Goal: Use online tool/utility: Utilize a website feature to perform a specific function

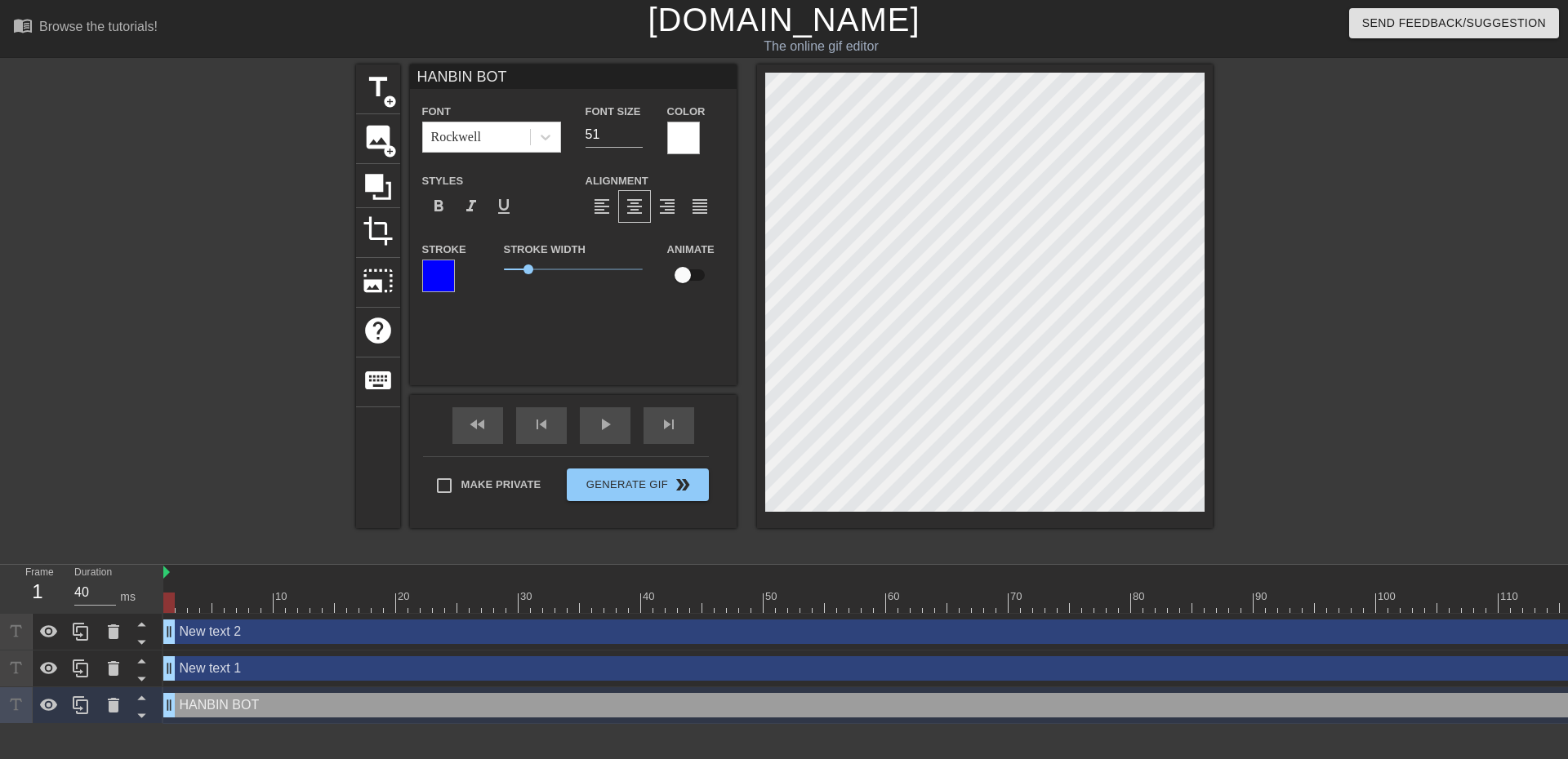
scroll to position [2, 4]
click at [442, 278] on div at bounding box center [438, 276] width 32 height 32
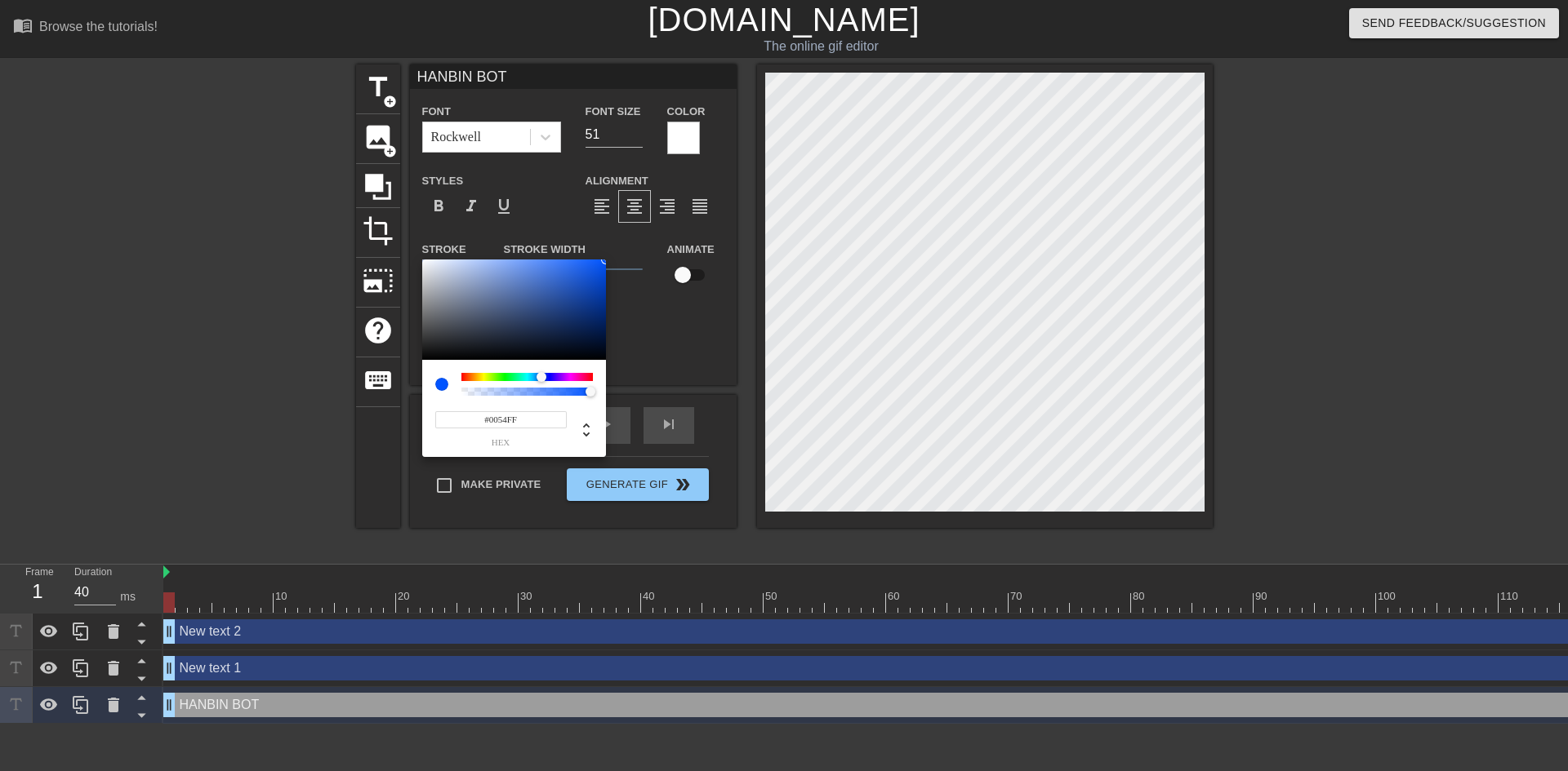
click at [542, 376] on div at bounding box center [542, 378] width 10 height 10
type input "#083080"
drag, startPoint x: 598, startPoint y: 265, endPoint x: 595, endPoint y: 309, distance: 44.1
click at [595, 309] on div at bounding box center [513, 310] width 183 height 101
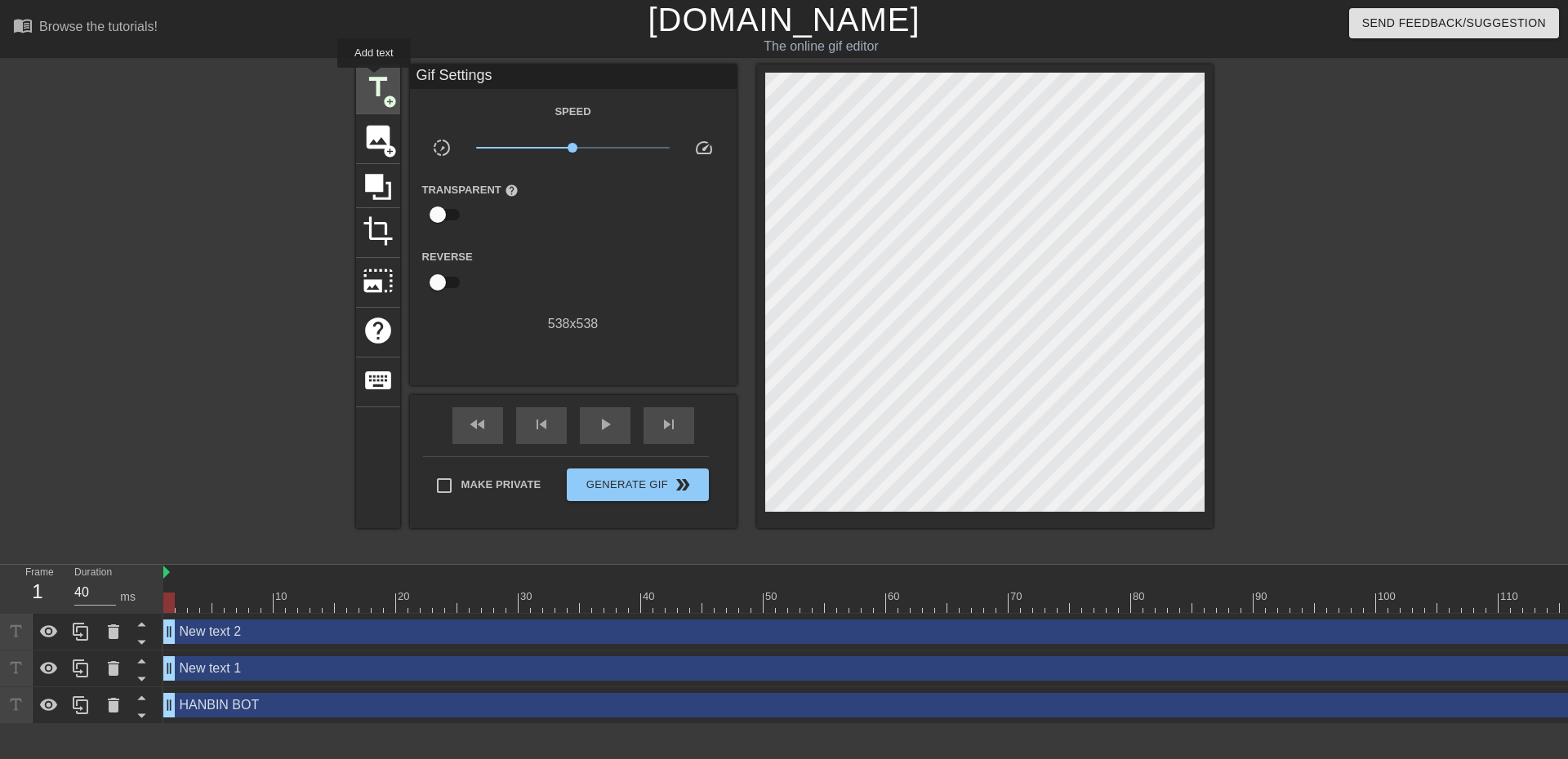
click at [374, 79] on span "title" at bounding box center [379, 87] width 31 height 31
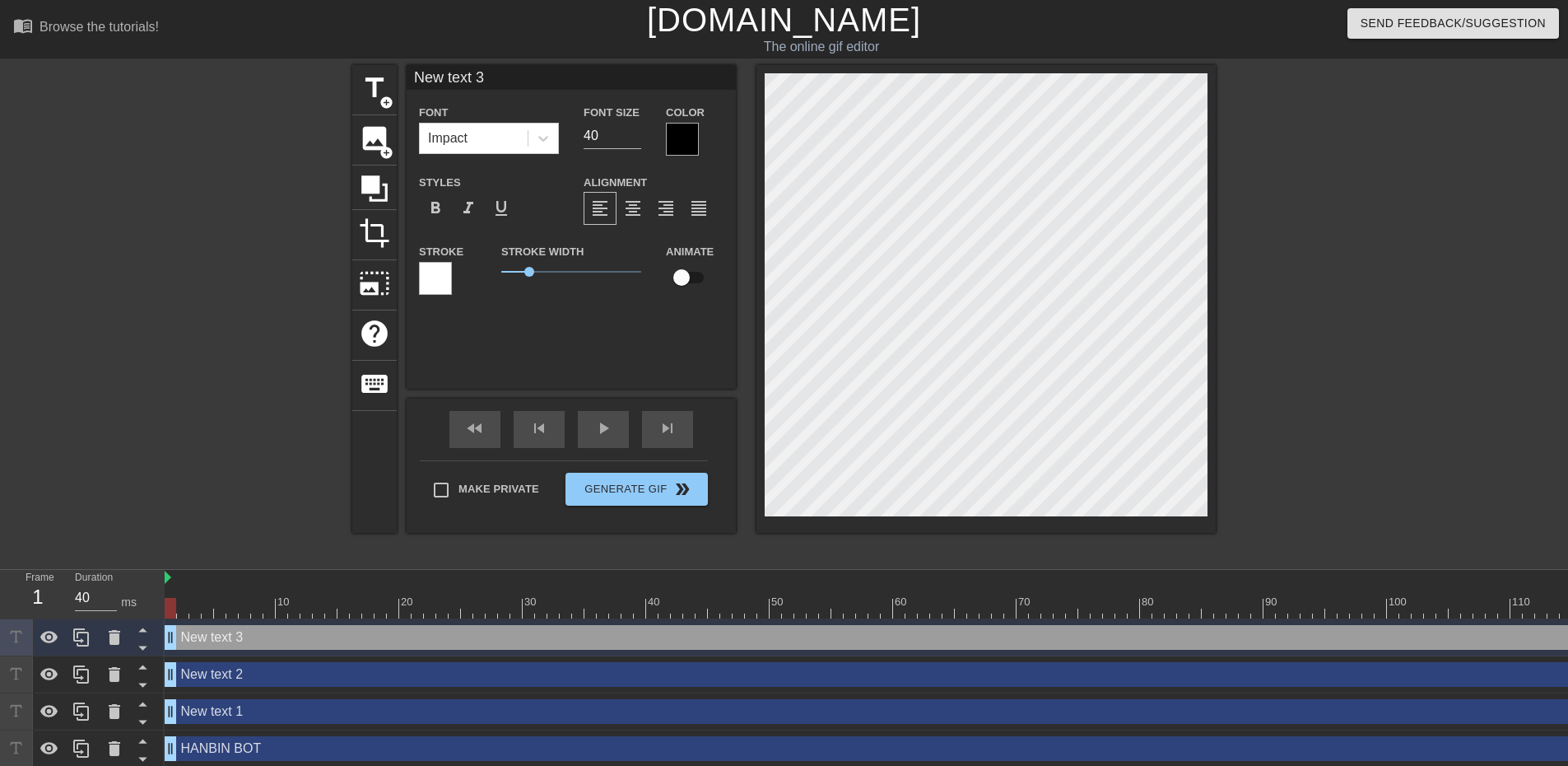
click at [449, 317] on div "title add_circle image add_circle crop photo_size_select_large help keyboard Ne…" at bounding box center [784, 299] width 864 height 468
click at [119, 638] on icon at bounding box center [115, 637] width 12 height 15
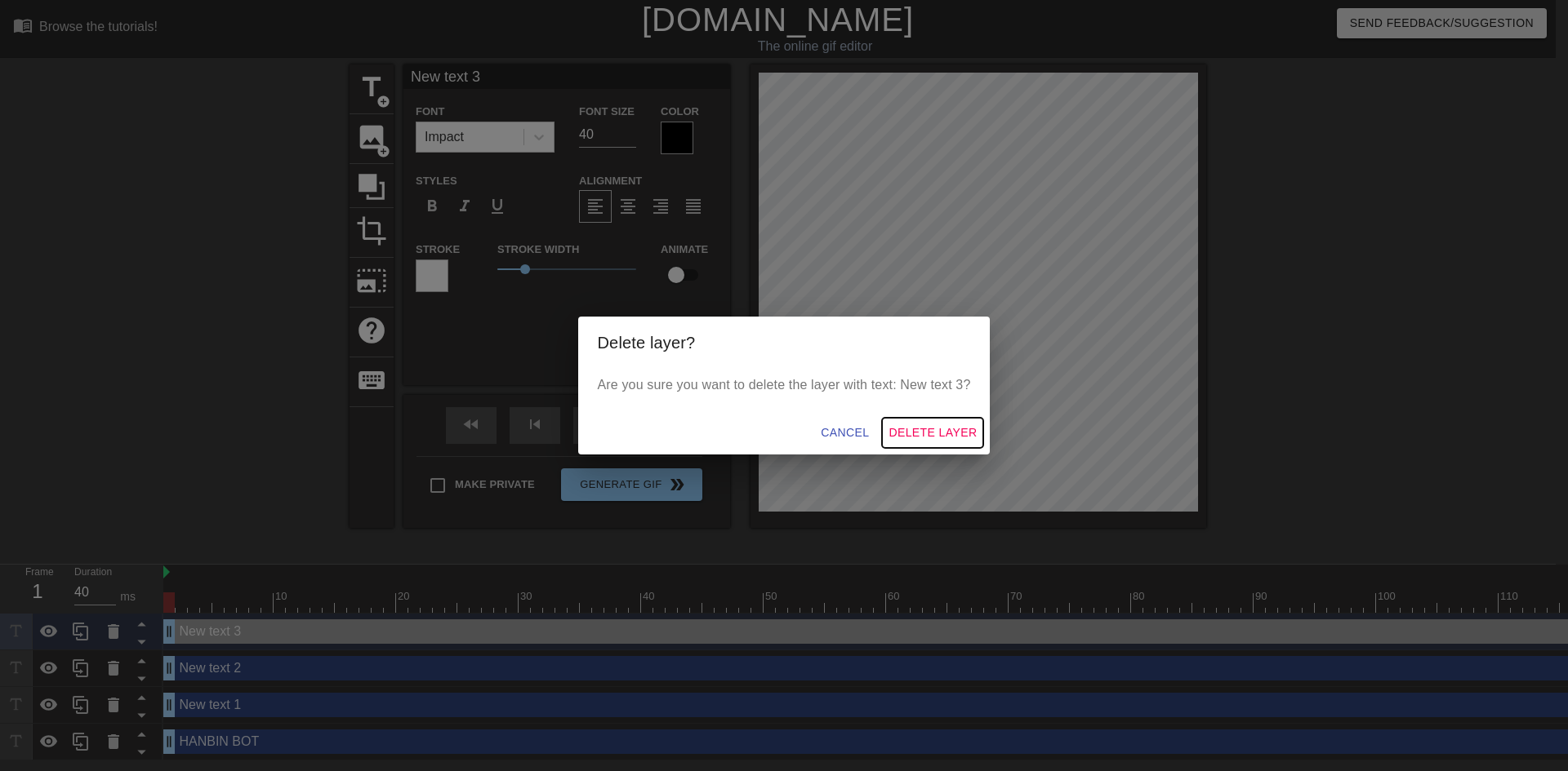
click at [947, 424] on span "Delete Layer" at bounding box center [933, 433] width 88 height 21
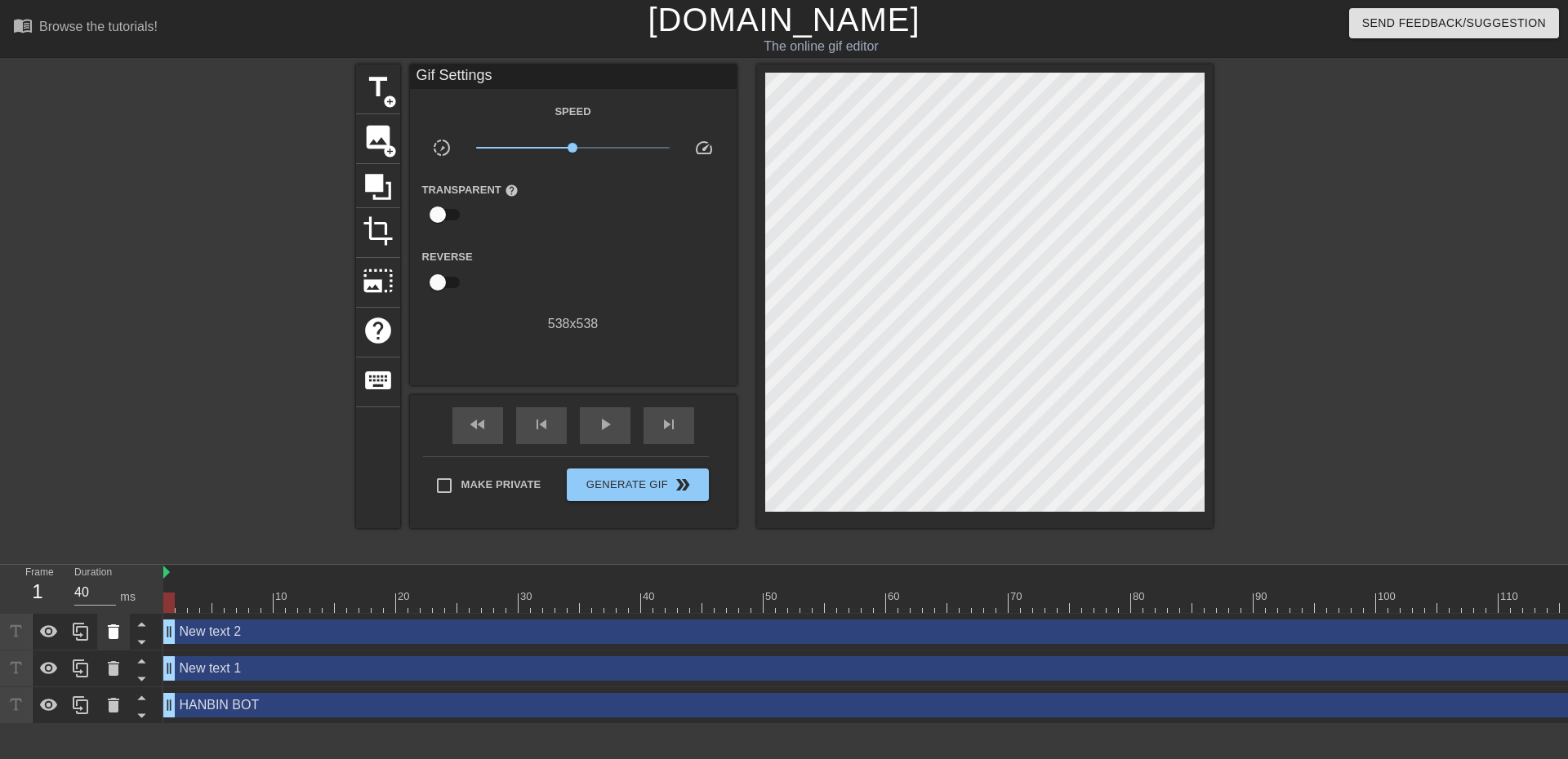
click at [119, 633] on icon at bounding box center [114, 632] width 20 height 20
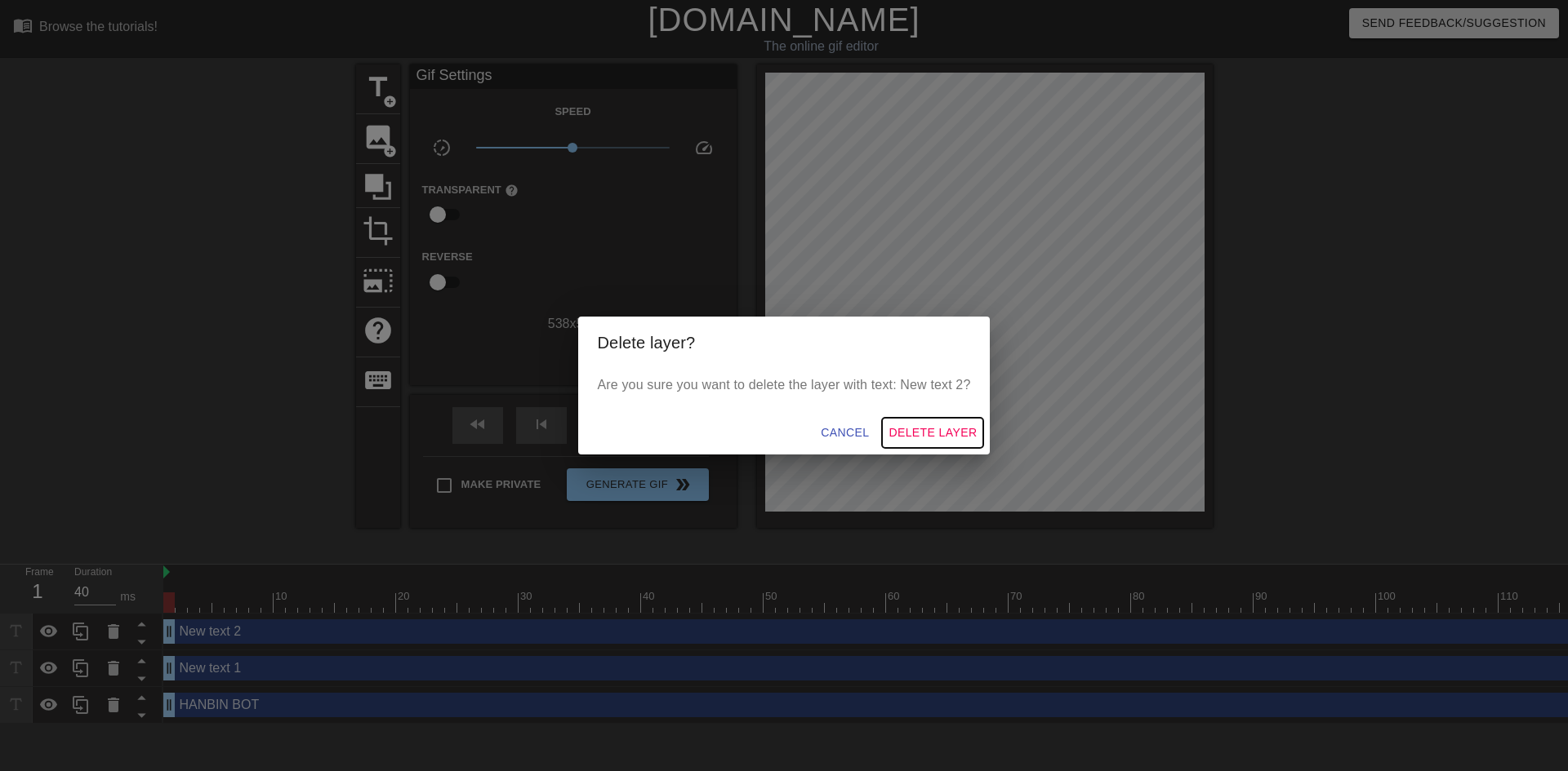
click at [922, 435] on span "Delete Layer" at bounding box center [933, 433] width 88 height 21
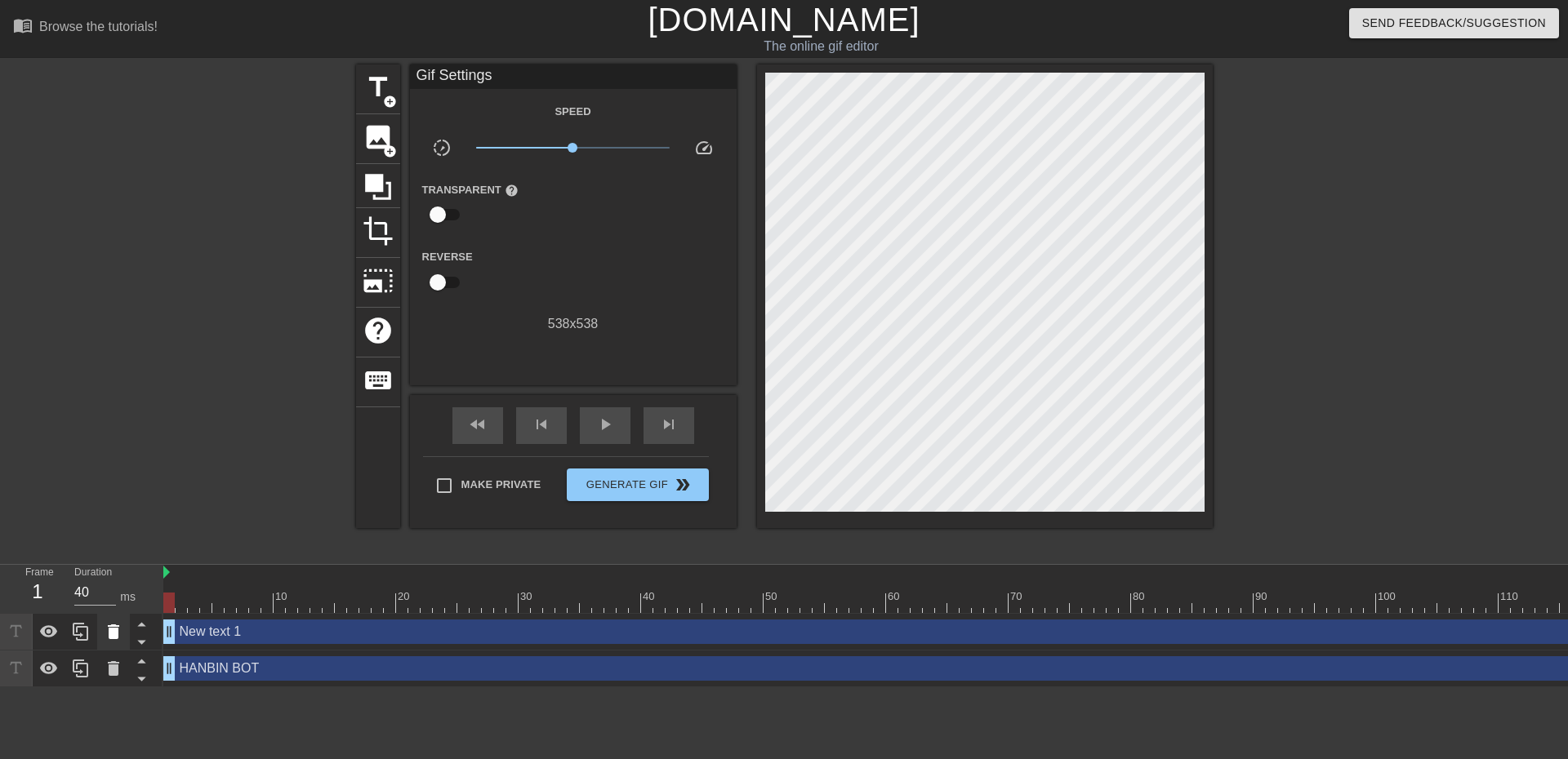
click at [115, 631] on icon at bounding box center [114, 632] width 12 height 15
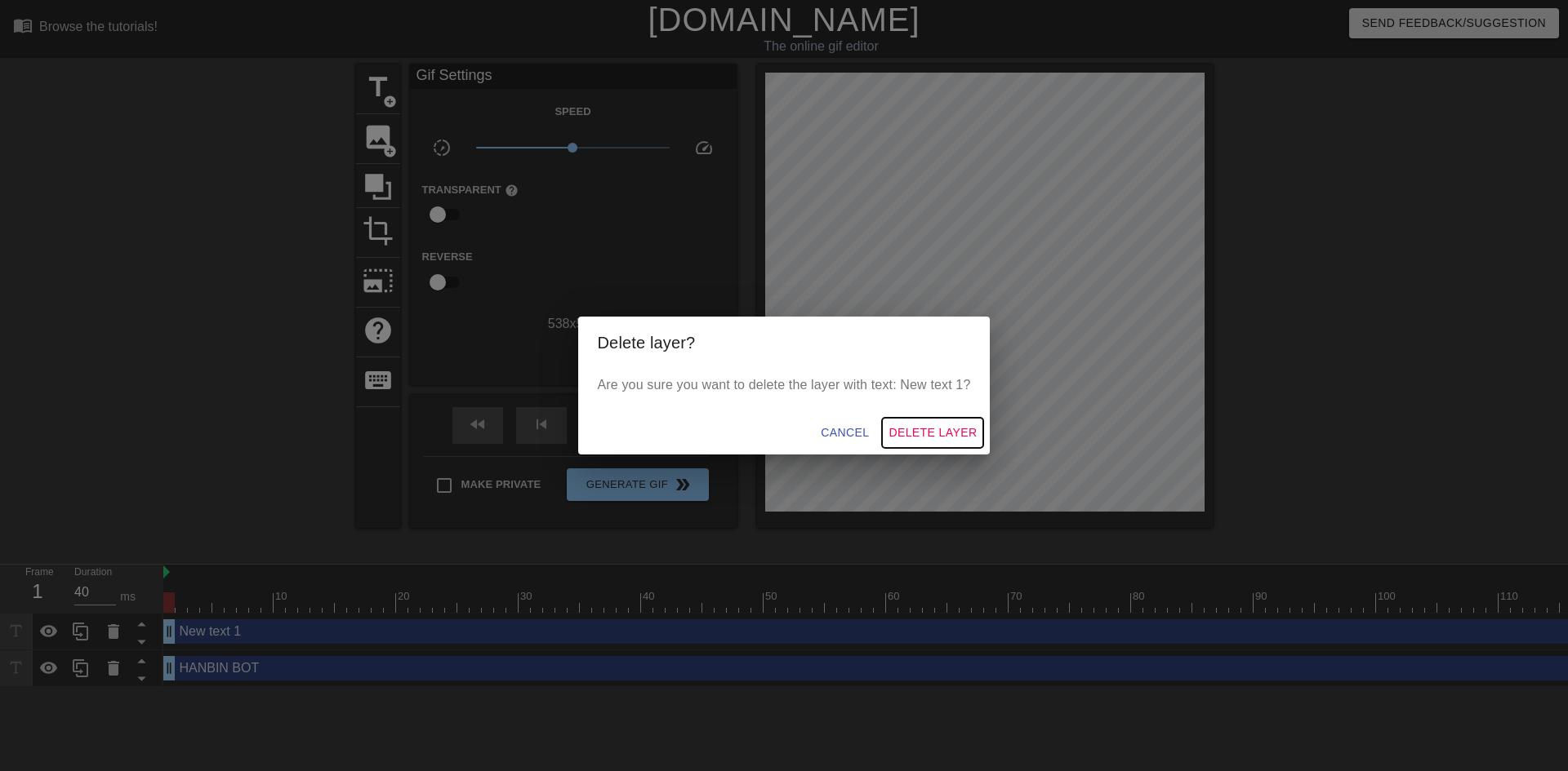
click at [937, 435] on span "Delete Layer" at bounding box center [933, 433] width 88 height 21
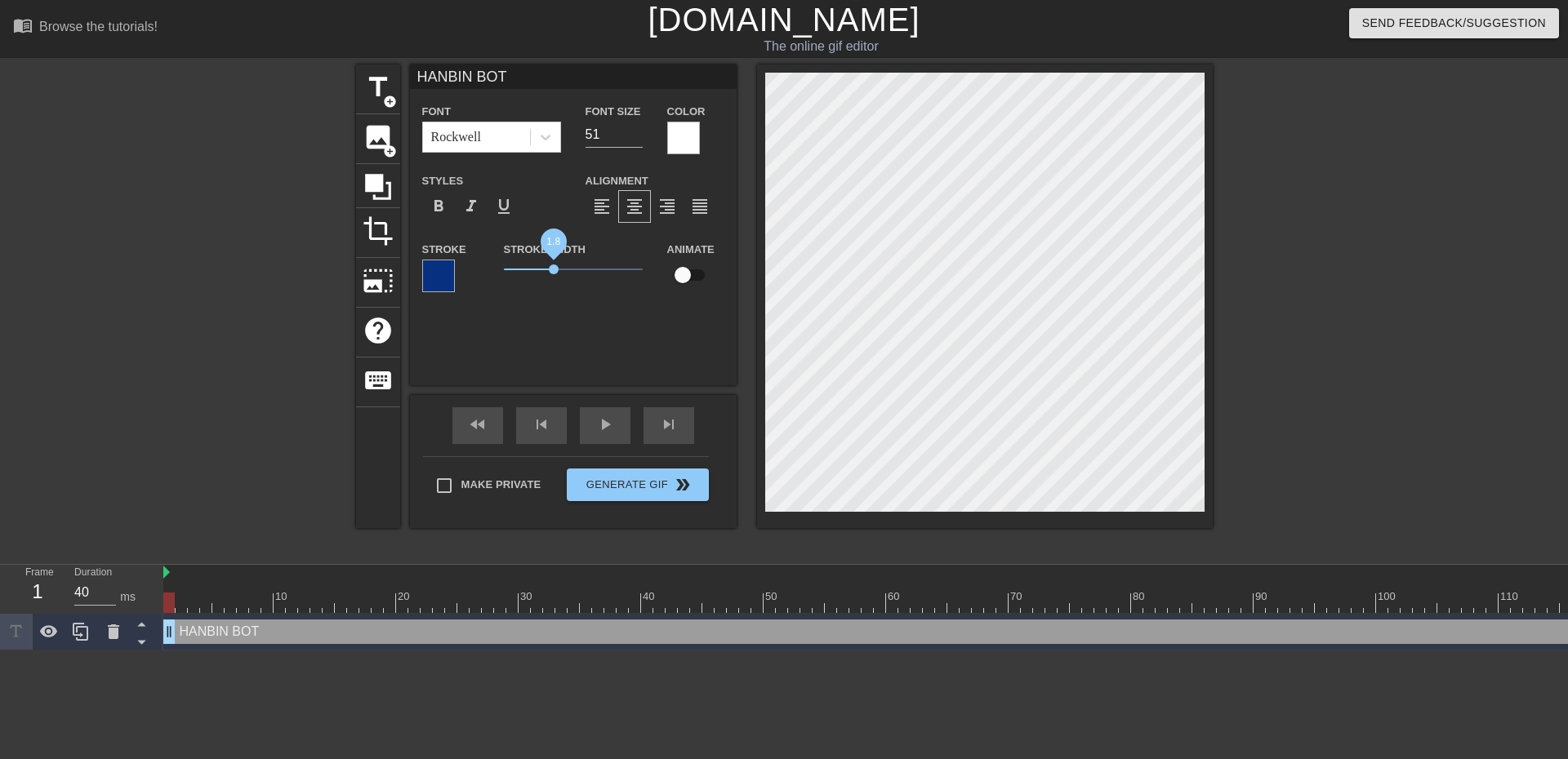
drag, startPoint x: 528, startPoint y: 268, endPoint x: 553, endPoint y: 271, distance: 25.2
click at [553, 271] on span "1.8" at bounding box center [553, 270] width 10 height 10
type input "59"
click at [636, 128] on input "59" at bounding box center [614, 134] width 57 height 26
drag, startPoint x: 557, startPoint y: 267, endPoint x: 544, endPoint y: 269, distance: 13.2
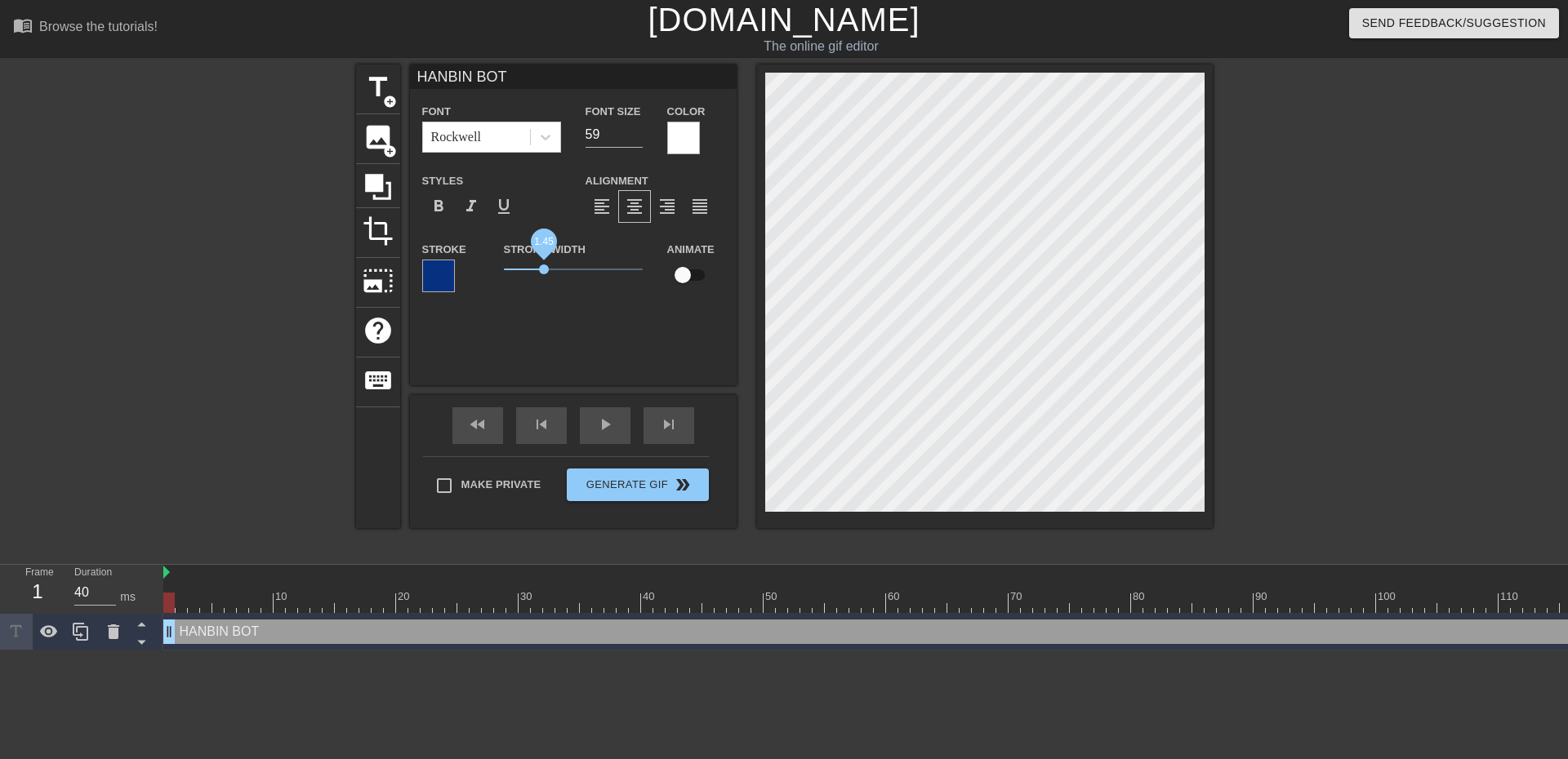
click at [544, 269] on span "1.45" at bounding box center [544, 270] width 10 height 10
click at [550, 140] on icon at bounding box center [546, 136] width 17 height 17
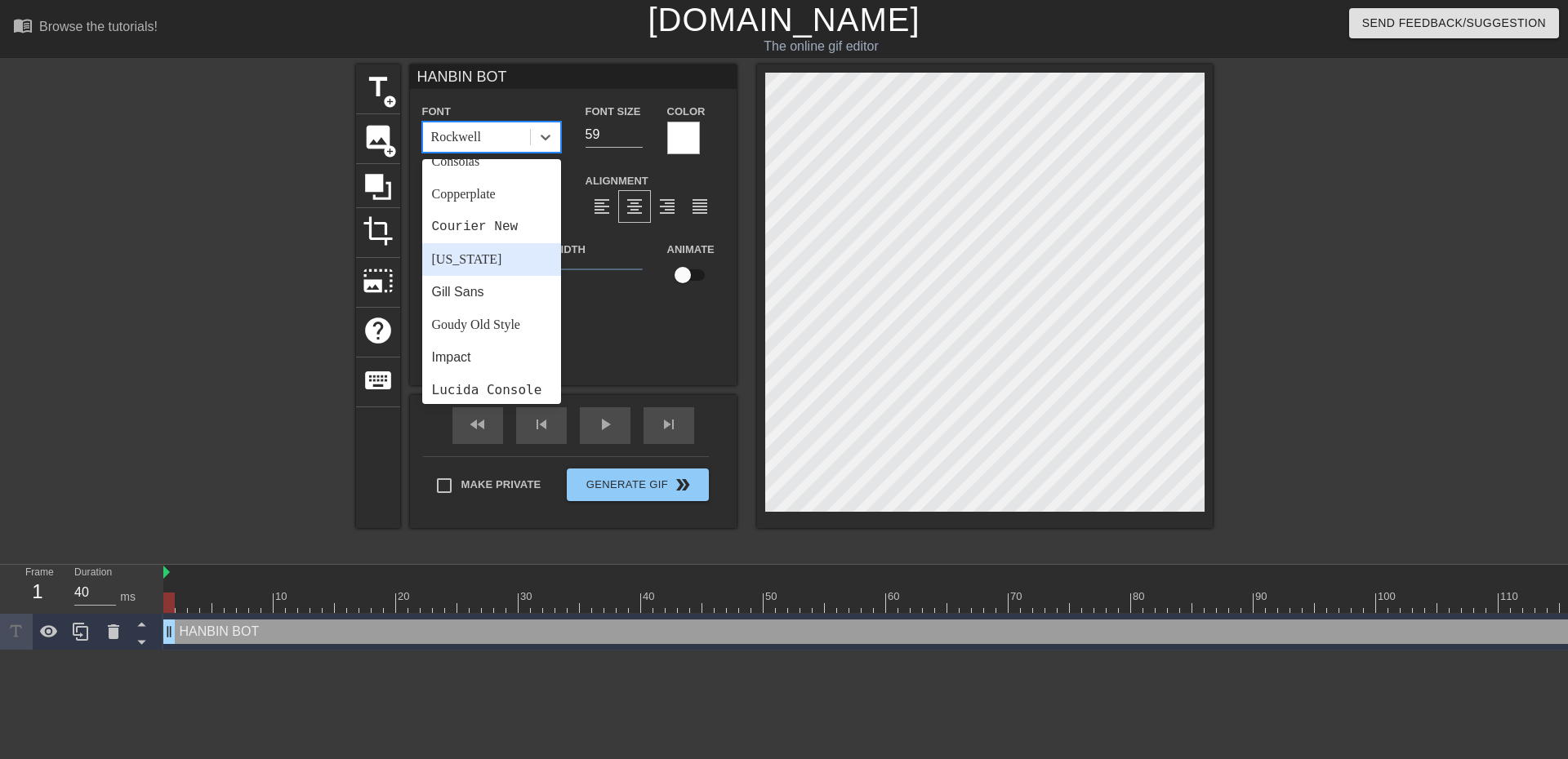
scroll to position [327, 0]
click at [503, 246] on div "Goudy Old Style" at bounding box center [491, 243] width 138 height 32
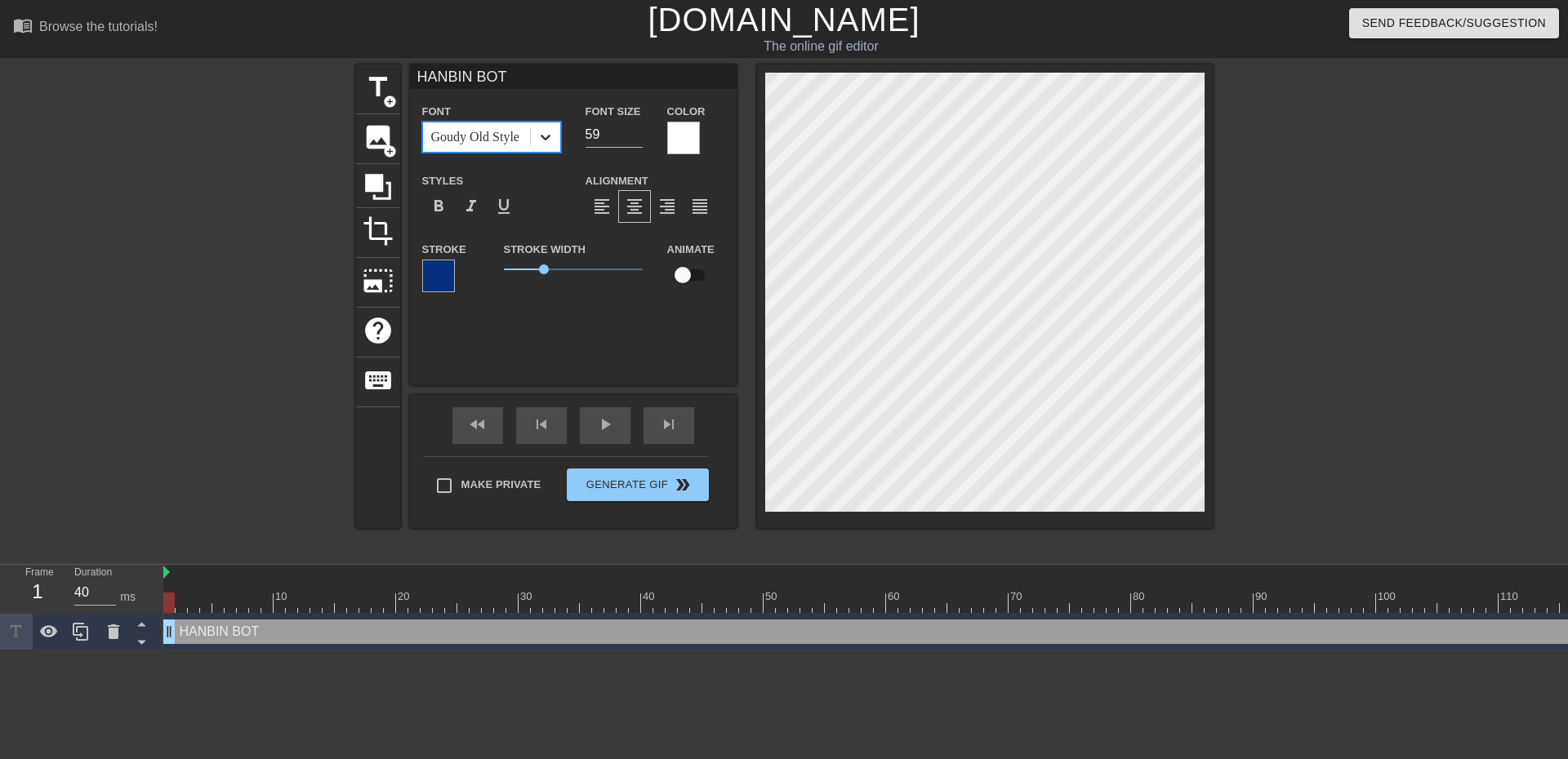
click at [534, 128] on div at bounding box center [546, 137] width 29 height 29
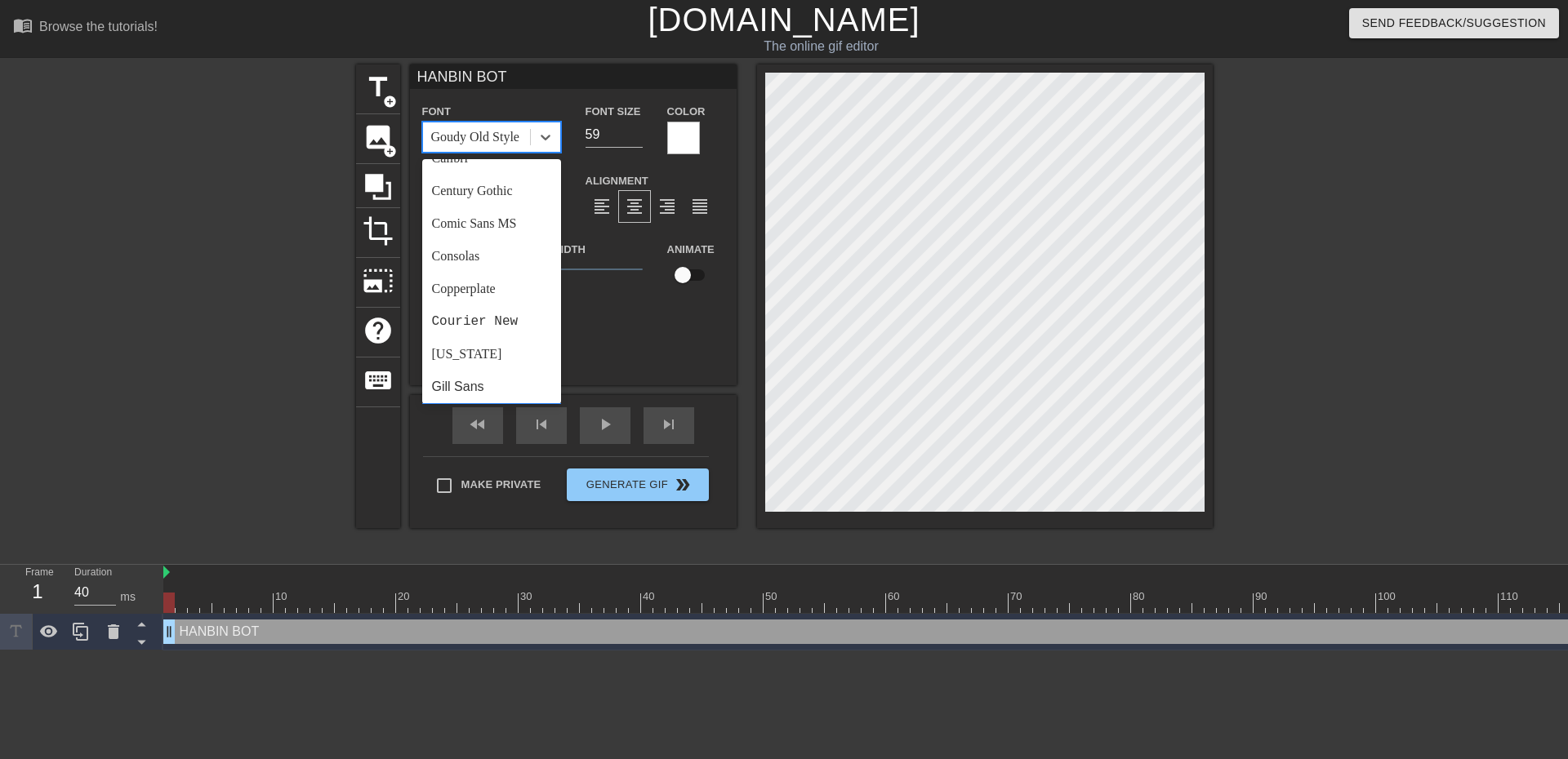
scroll to position [408, 0]
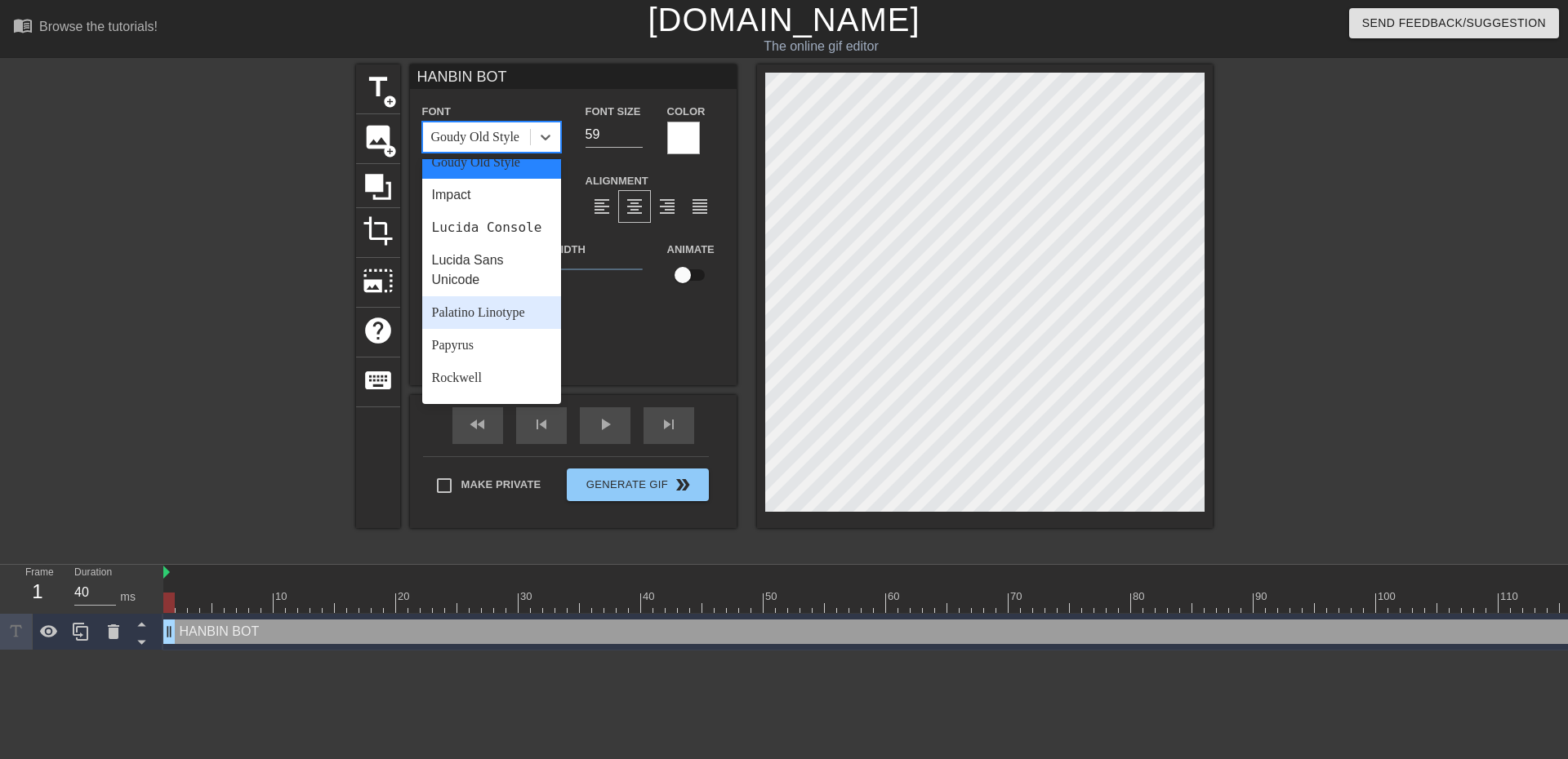
click at [517, 329] on div "Palatino Linotype" at bounding box center [491, 312] width 138 height 32
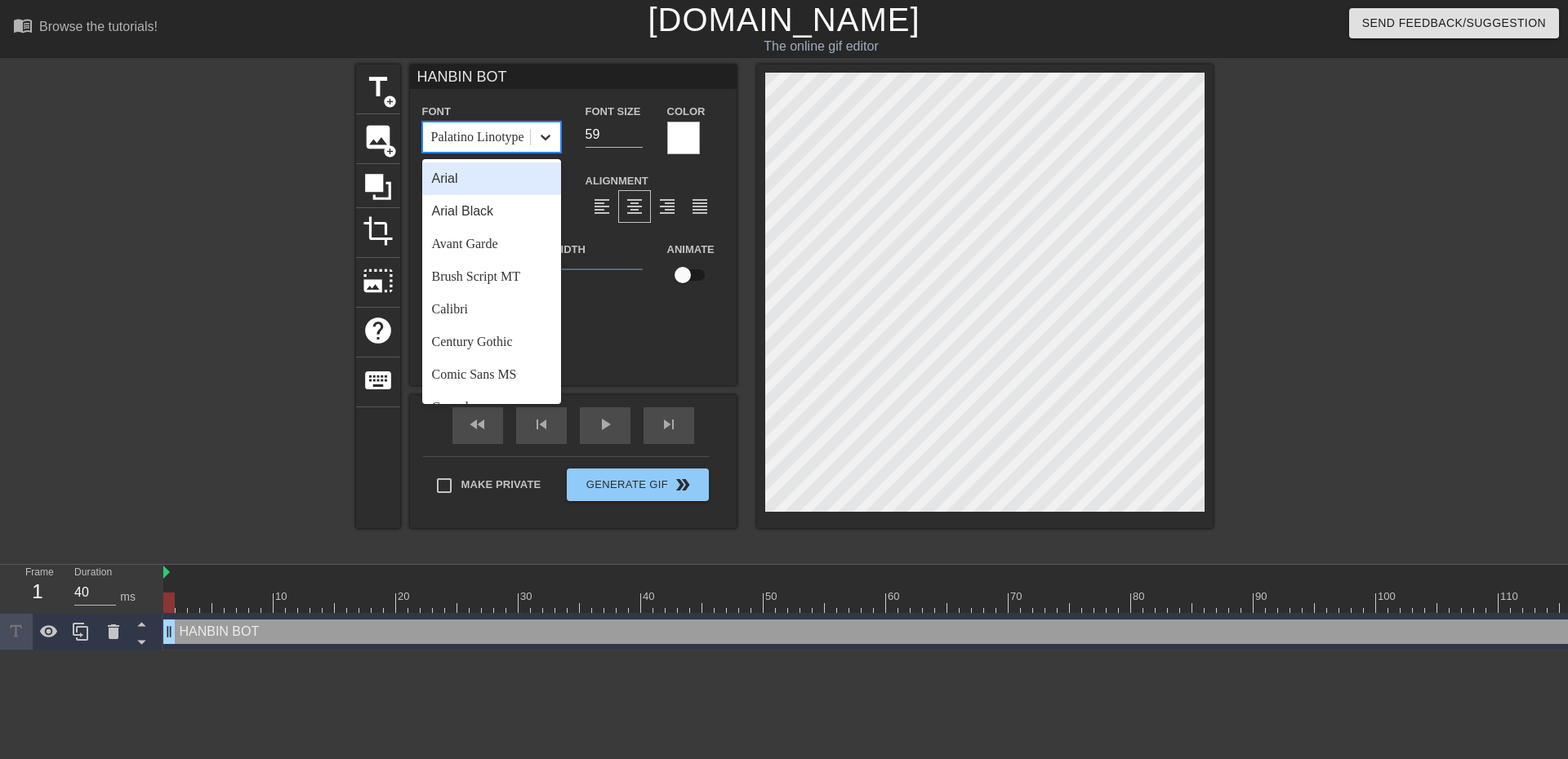
click at [549, 140] on icon at bounding box center [546, 136] width 17 height 17
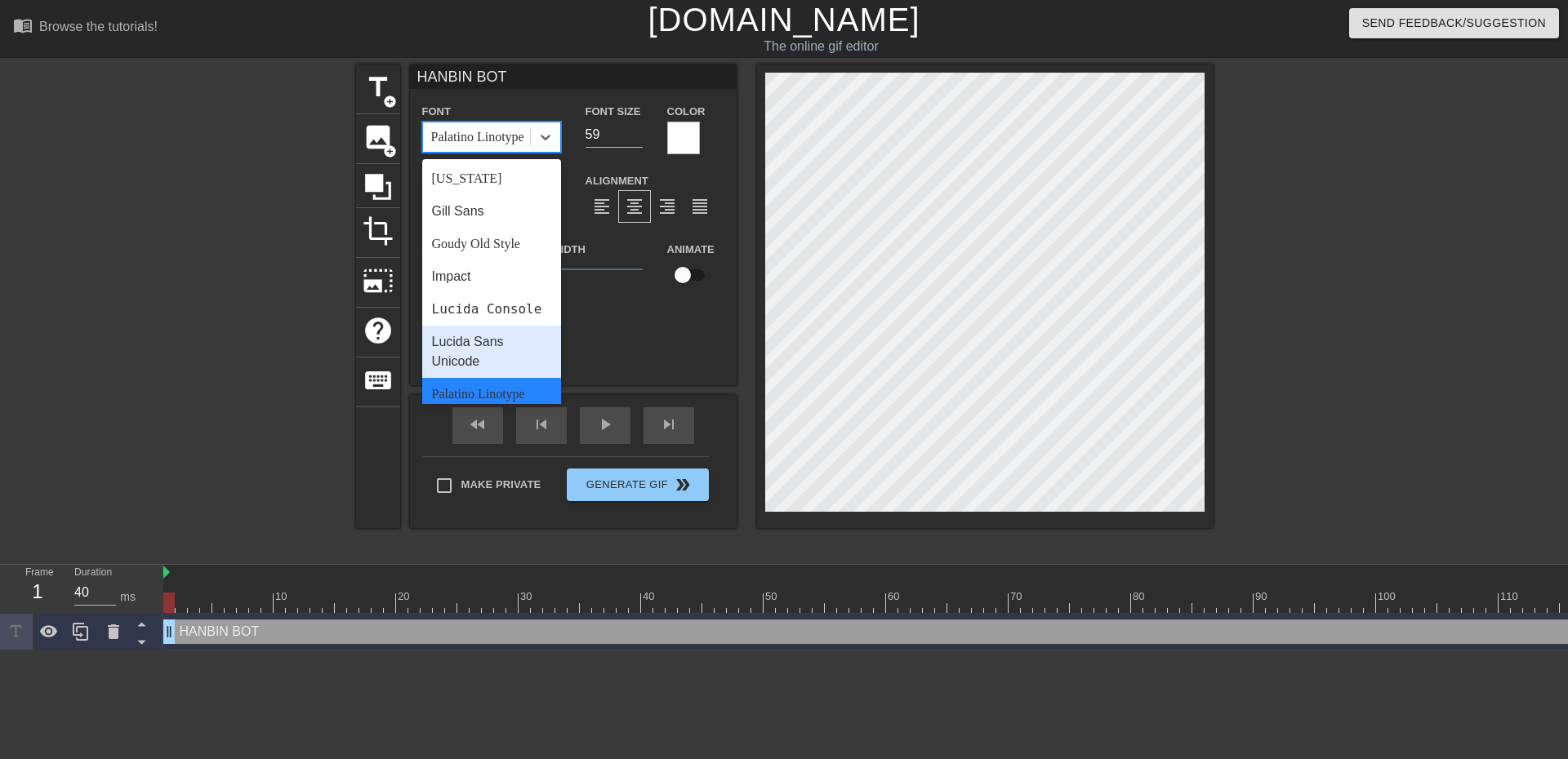
click at [501, 373] on div "Lucida Sans Unicode" at bounding box center [491, 351] width 138 height 52
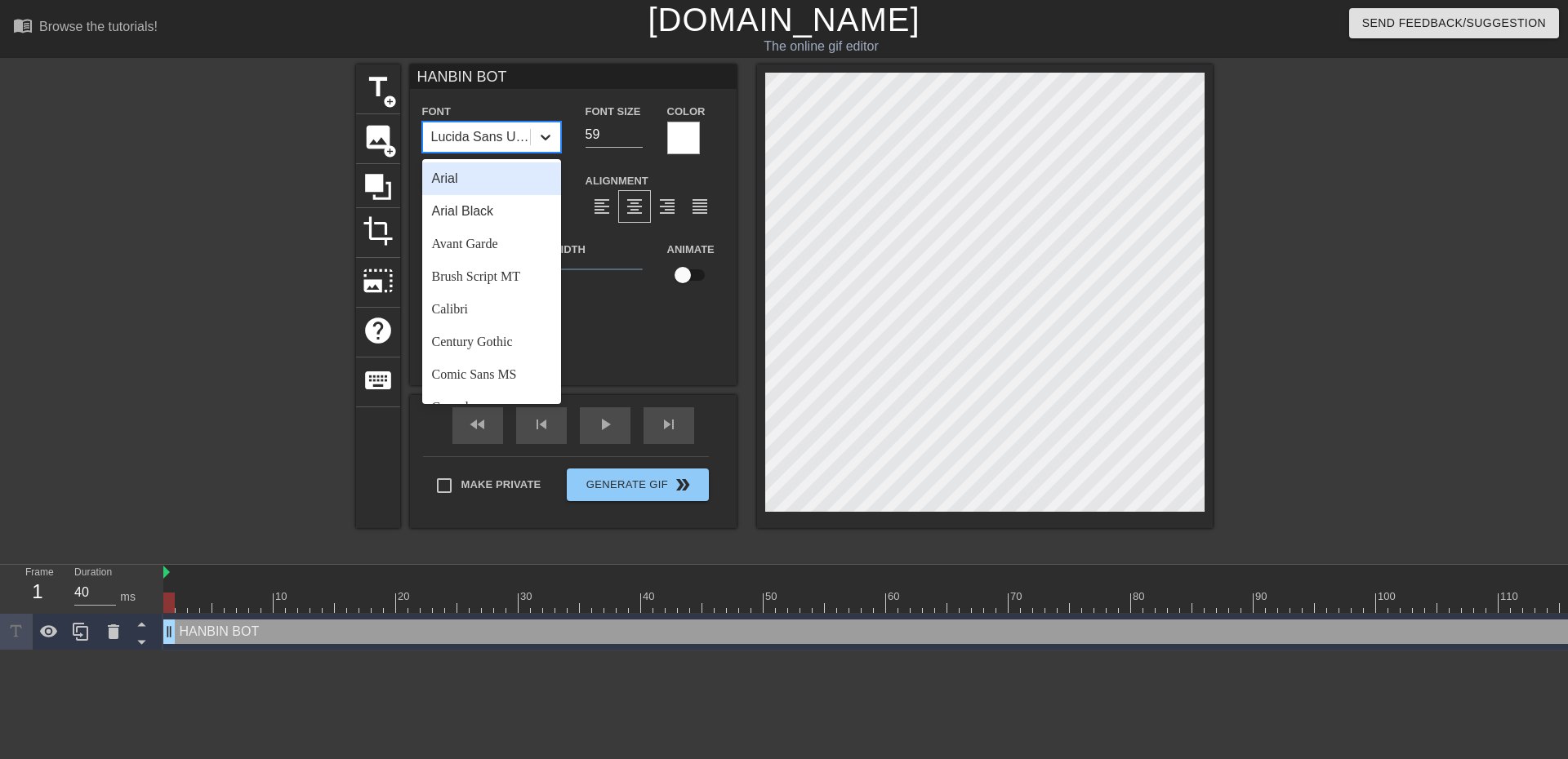
click at [543, 137] on icon at bounding box center [546, 136] width 17 height 17
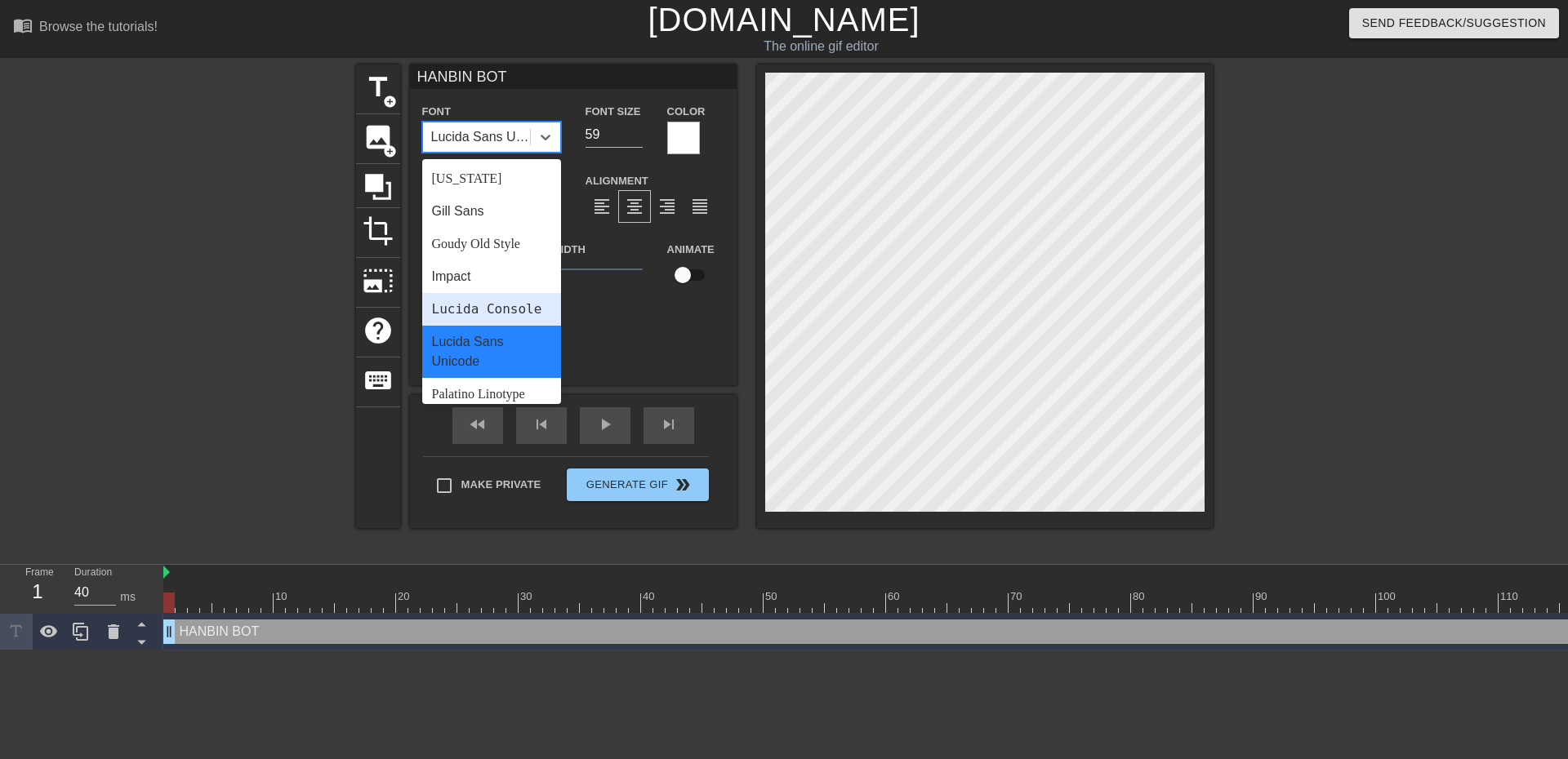
click at [520, 315] on div "Lucida Console" at bounding box center [491, 309] width 138 height 32
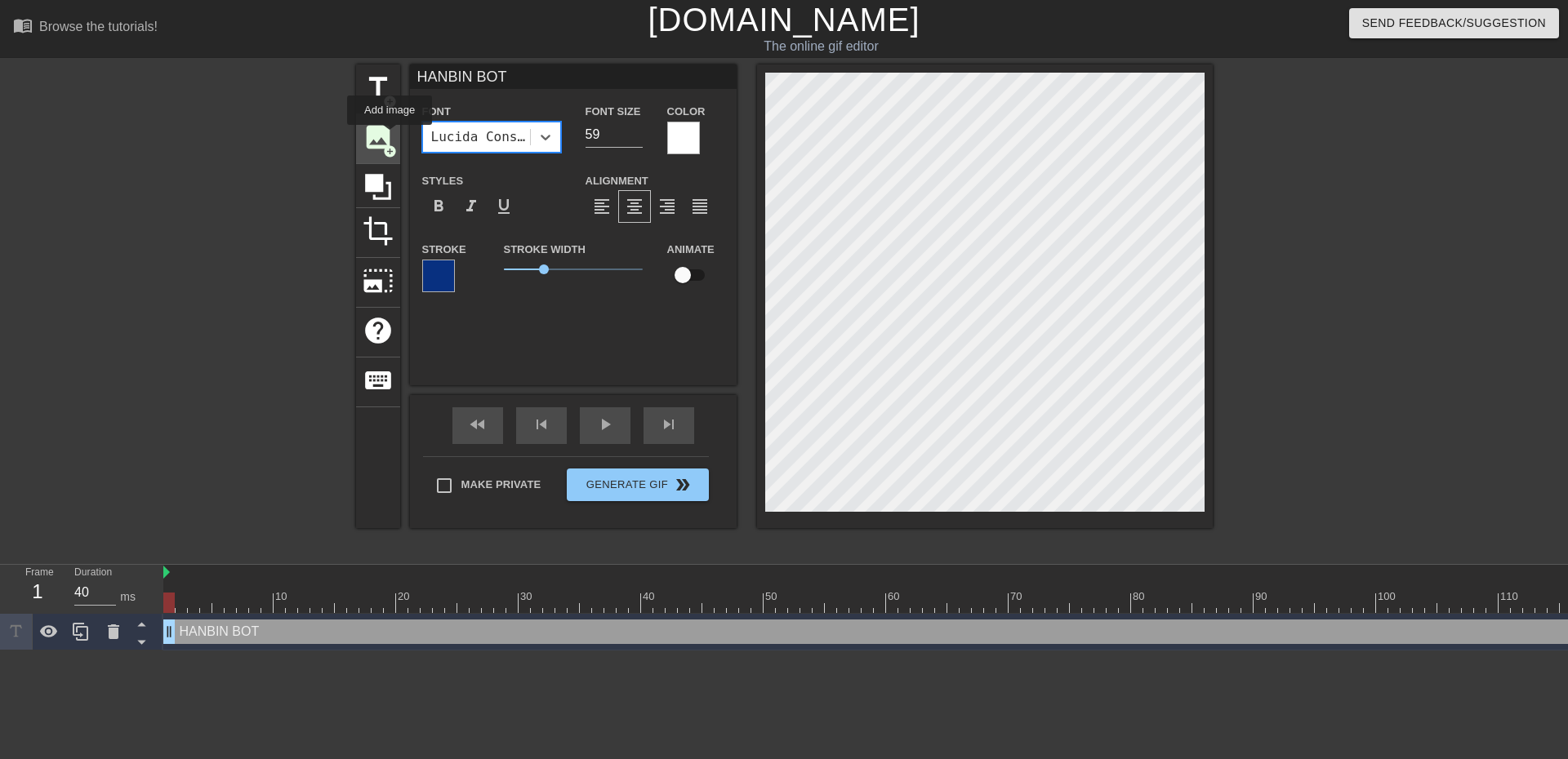
click at [390, 136] on span "image" at bounding box center [379, 137] width 31 height 31
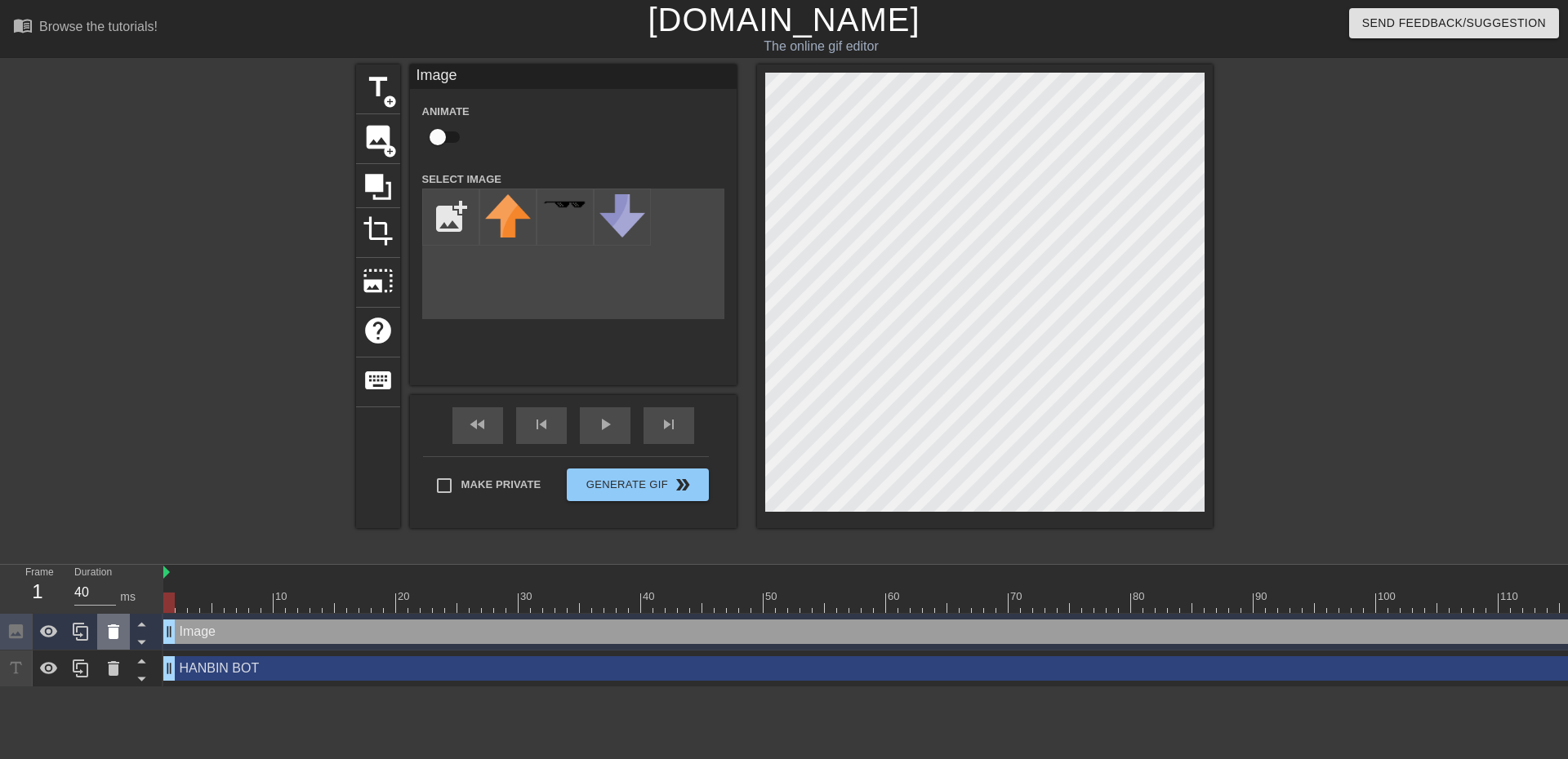
click at [110, 631] on icon at bounding box center [114, 632] width 12 height 15
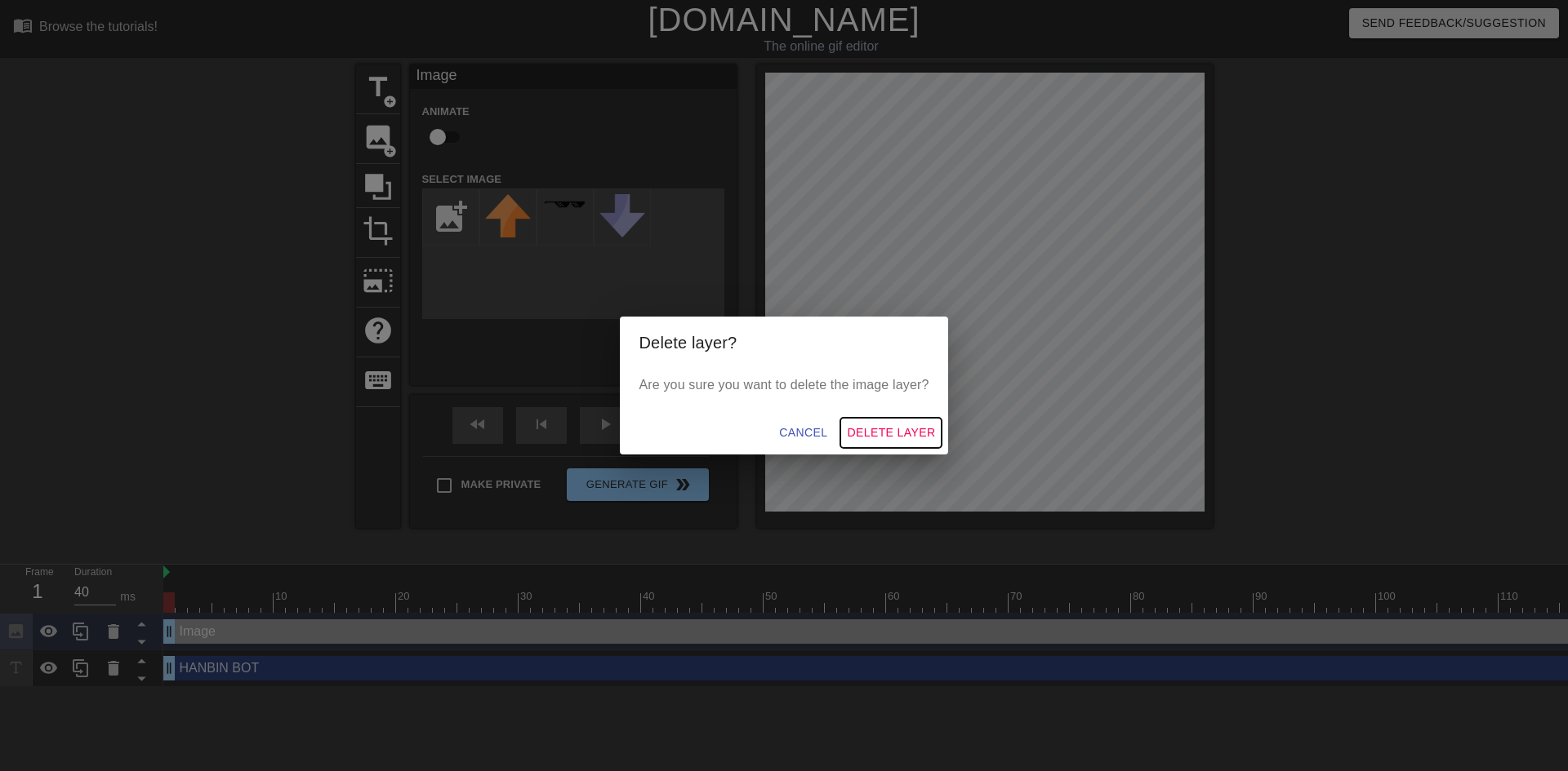
click at [909, 445] on button "Delete Layer" at bounding box center [890, 433] width 101 height 30
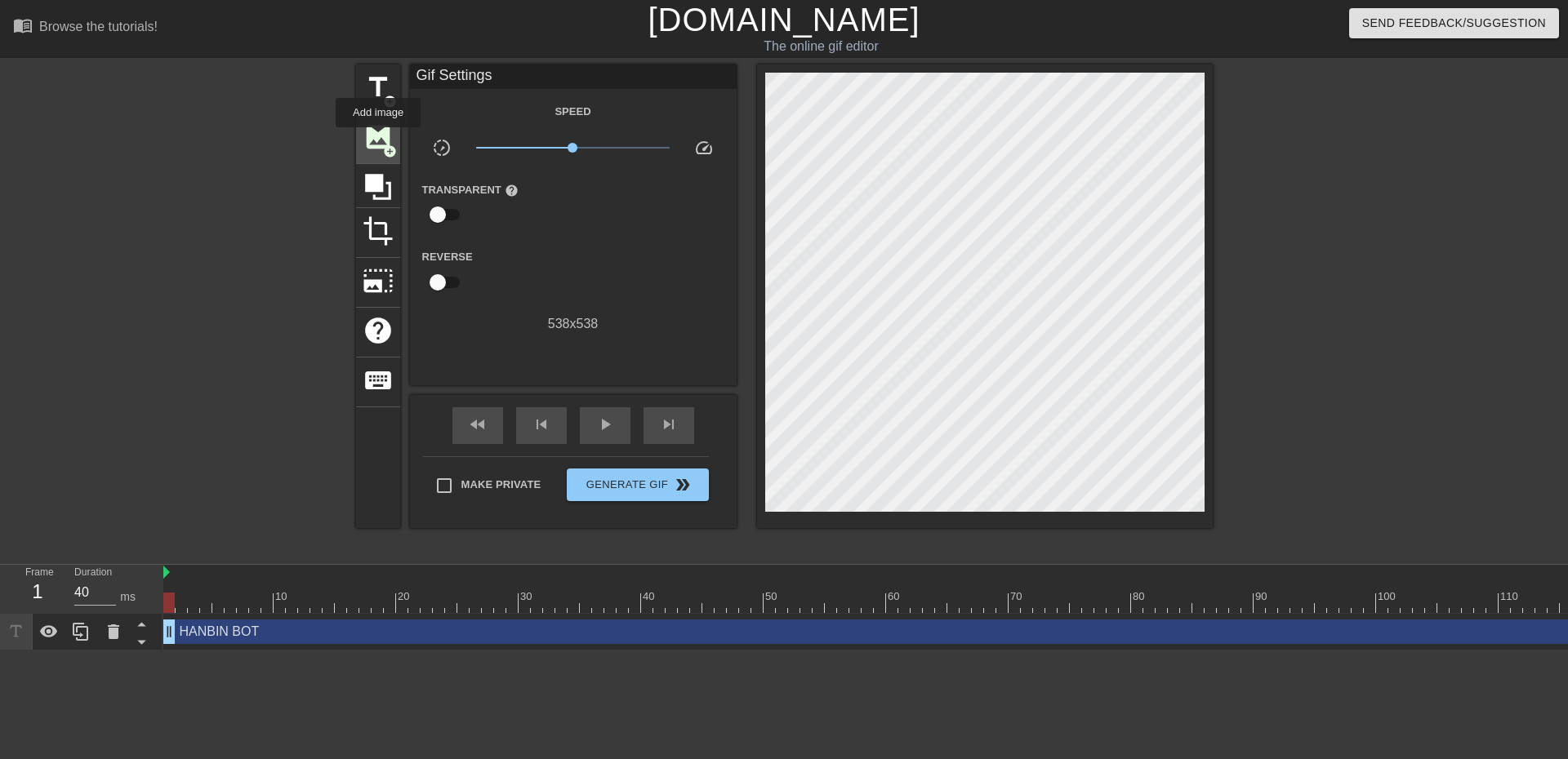
click at [378, 138] on span "image" at bounding box center [379, 137] width 31 height 31
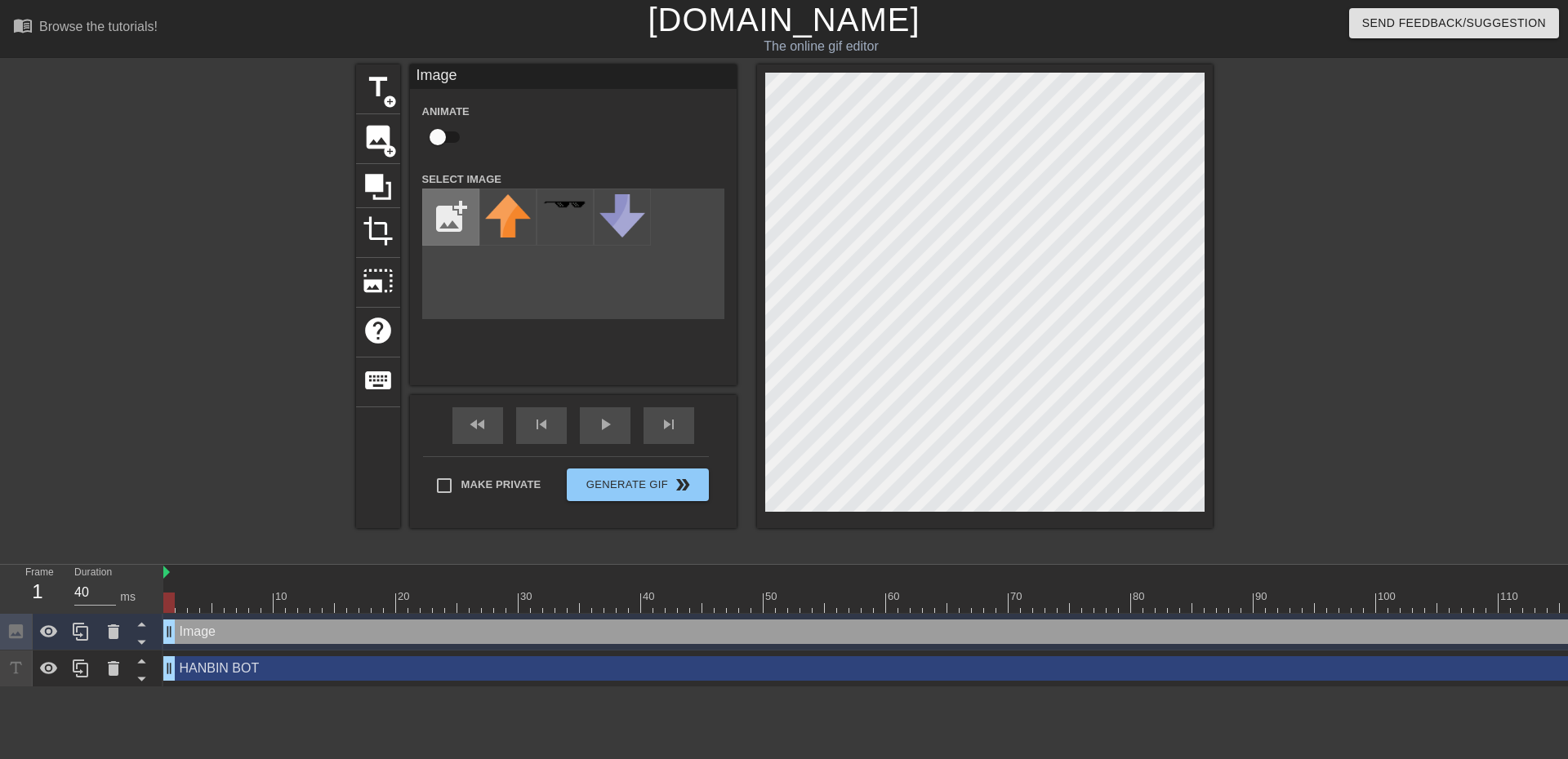
click at [457, 226] on input "file" at bounding box center [450, 217] width 56 height 56
type input "C:\fakepath\Unbenannt-1.png"
click at [503, 210] on img at bounding box center [507, 207] width 46 height 26
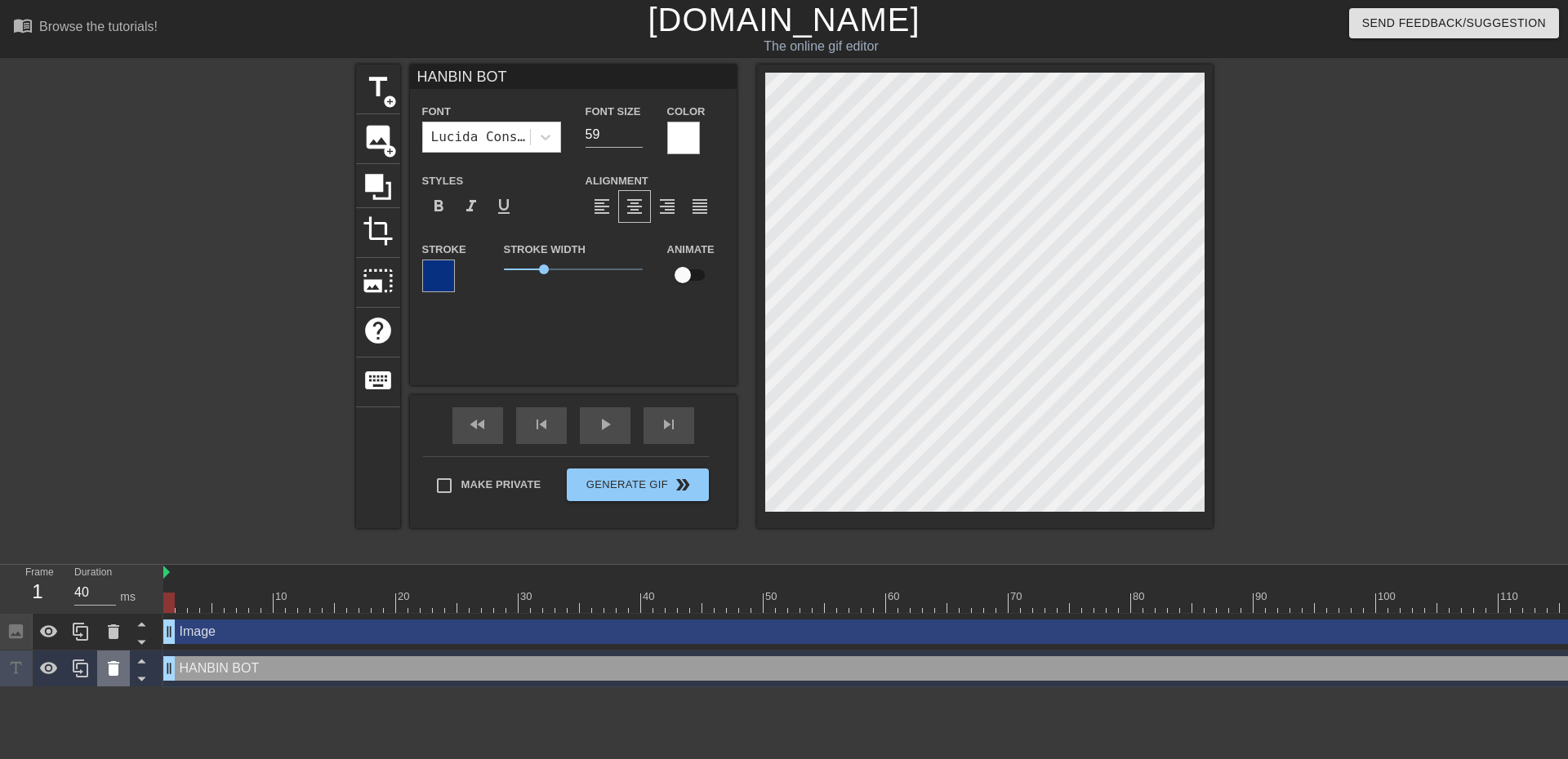
click at [112, 673] on icon at bounding box center [114, 668] width 12 height 15
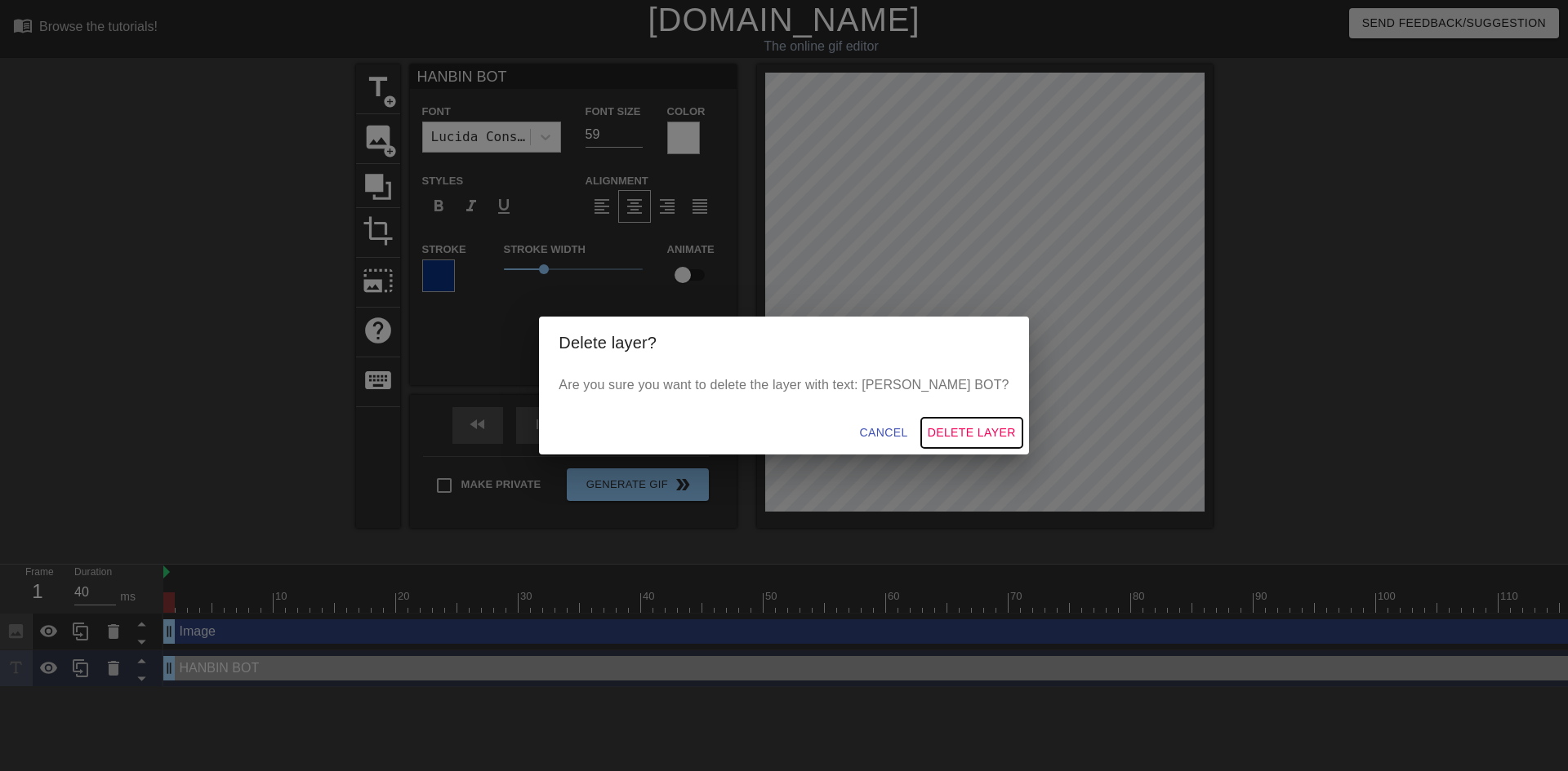
click at [958, 426] on span "Delete Layer" at bounding box center [971, 433] width 88 height 21
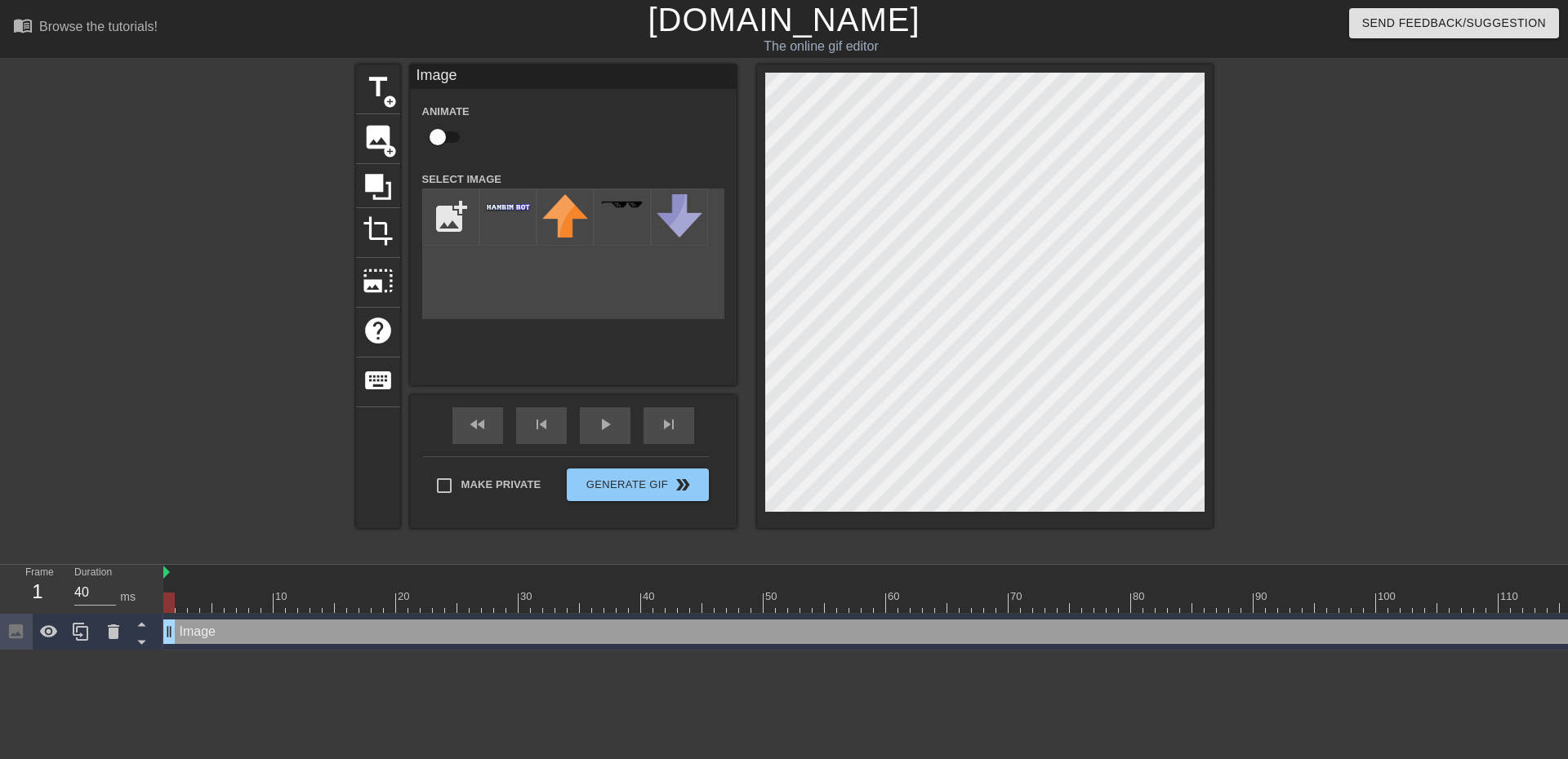
click at [1225, 141] on div "title add_circle image add_circle crop photo_size_select_large help keyboard Im…" at bounding box center [784, 309] width 1568 height 489
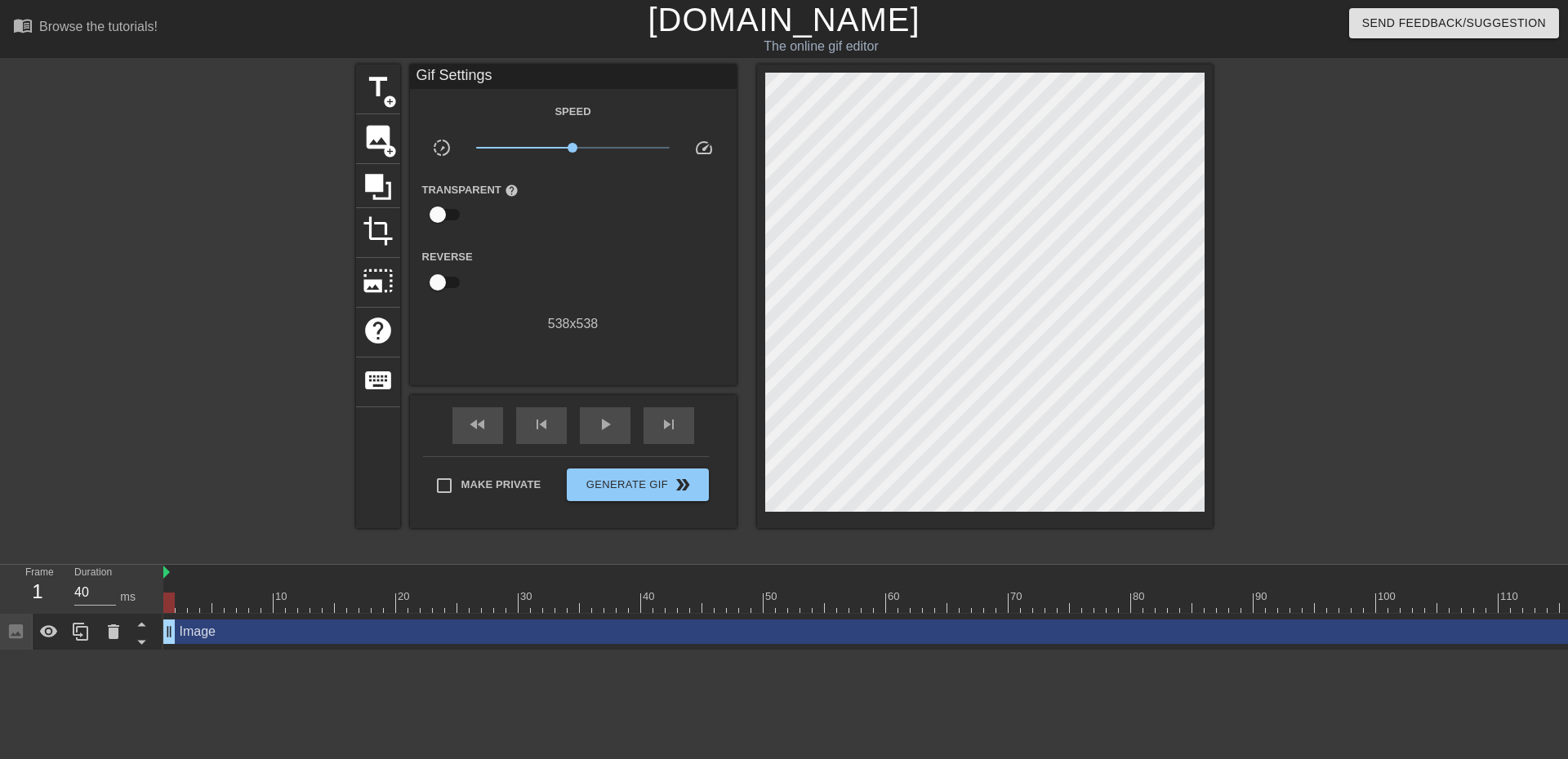
click at [1329, 226] on div at bounding box center [1355, 309] width 245 height 489
click at [647, 483] on span "Generate Gif double_arrow" at bounding box center [637, 484] width 129 height 20
